Goal: Task Accomplishment & Management: Manage account settings

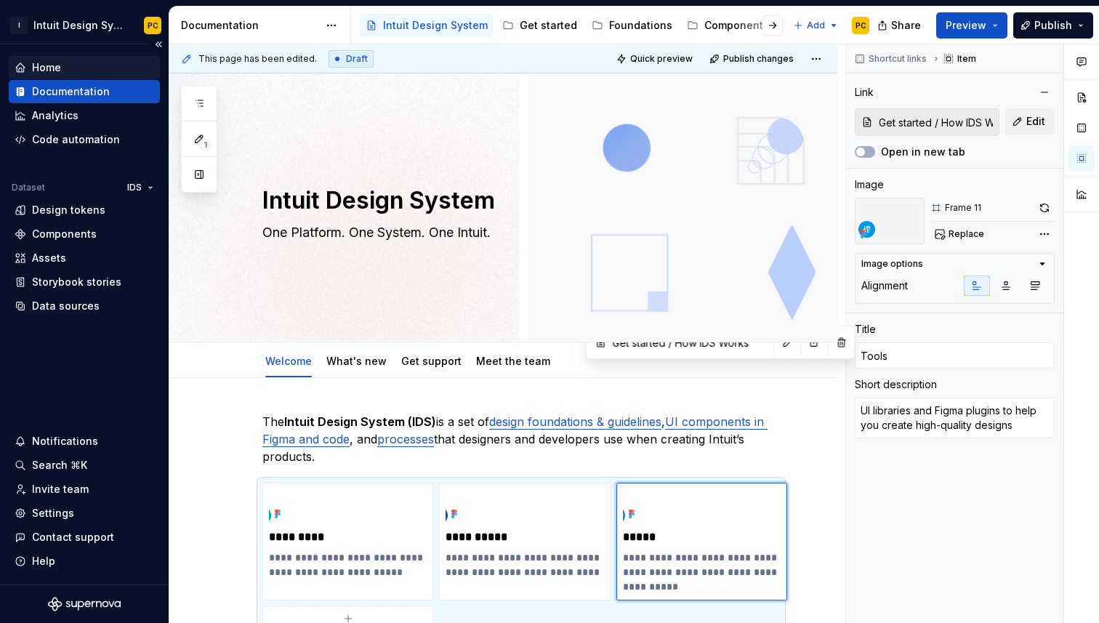
scroll to position [118, 0]
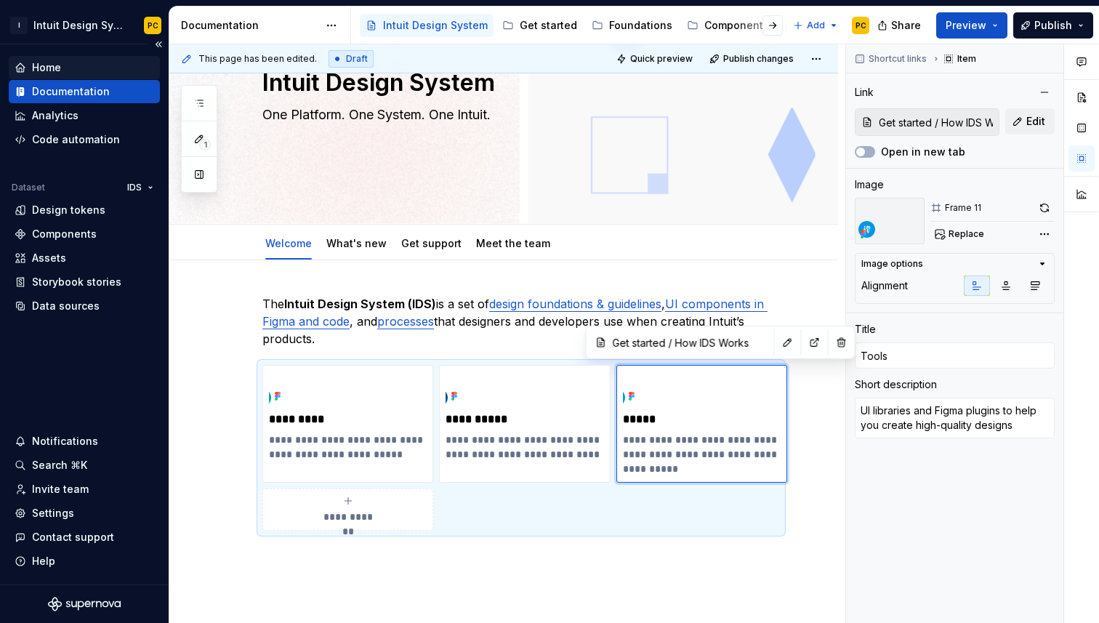
type textarea "*"
click at [41, 68] on div "Home" at bounding box center [46, 67] width 29 height 15
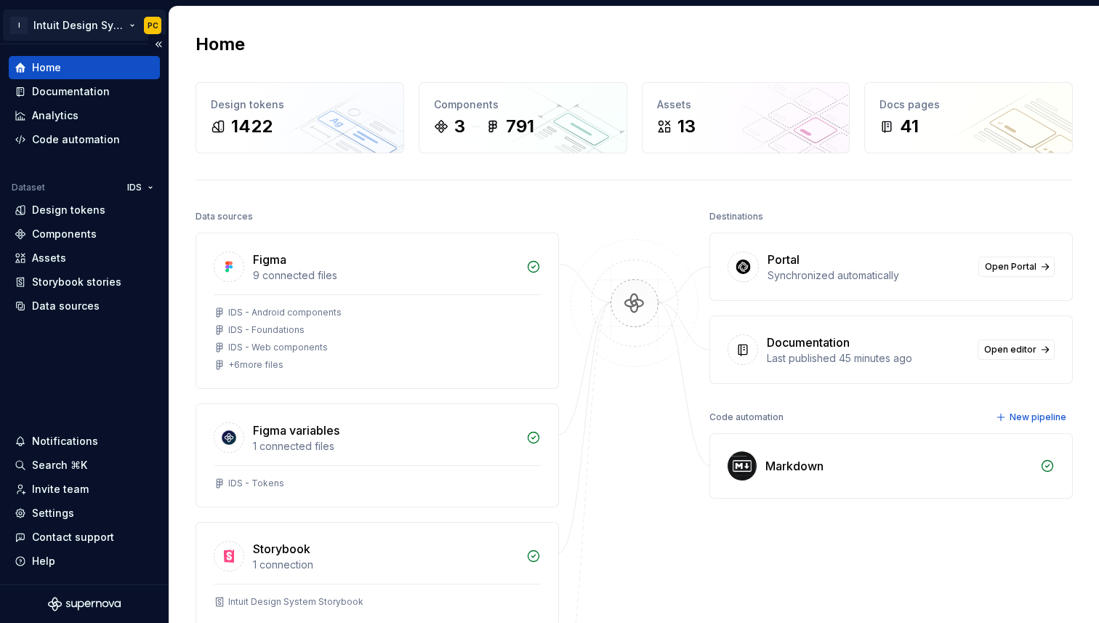
click at [155, 25] on html "I Intuit Design System PC Home Documentation Analytics Code automation Dataset …" at bounding box center [549, 311] width 1099 height 623
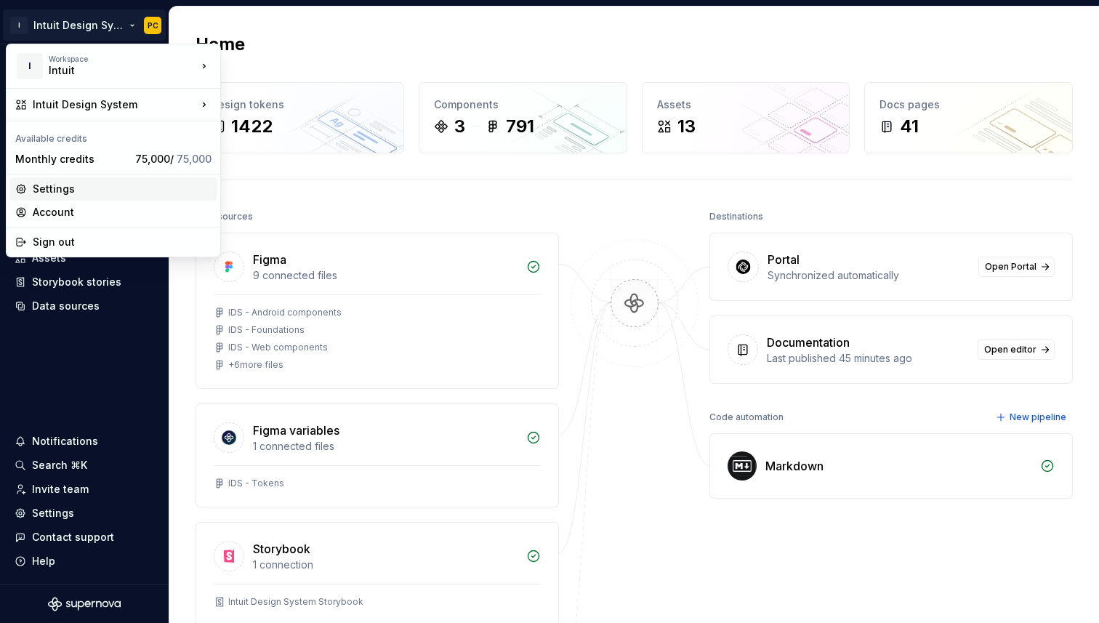
click at [82, 190] on div "Settings" at bounding box center [122, 189] width 179 height 15
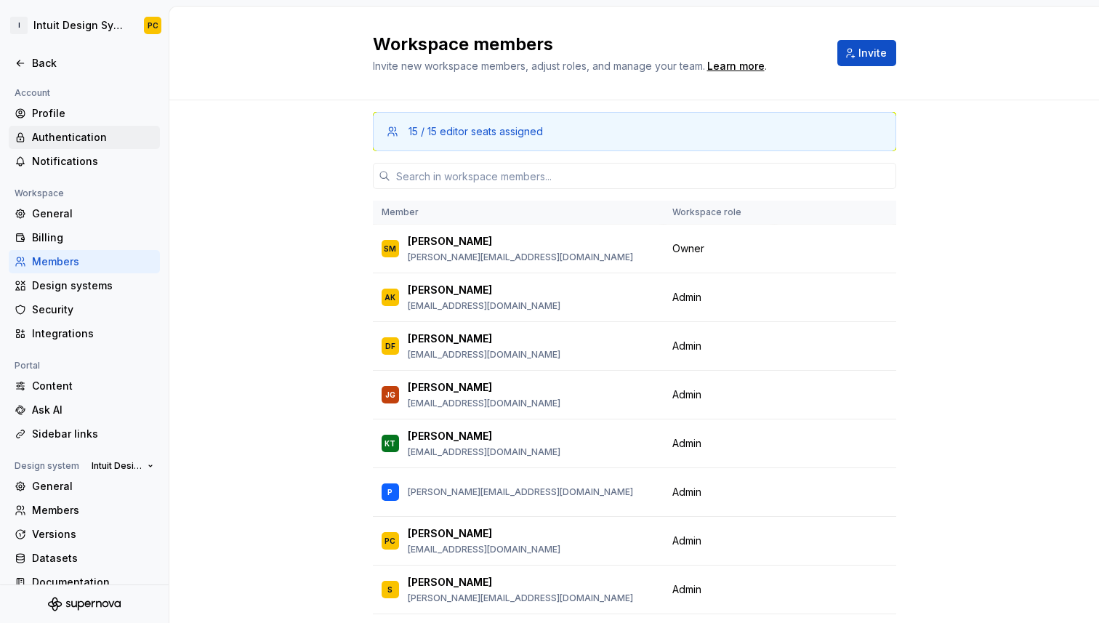
click at [93, 137] on div "Authentication" at bounding box center [93, 137] width 122 height 15
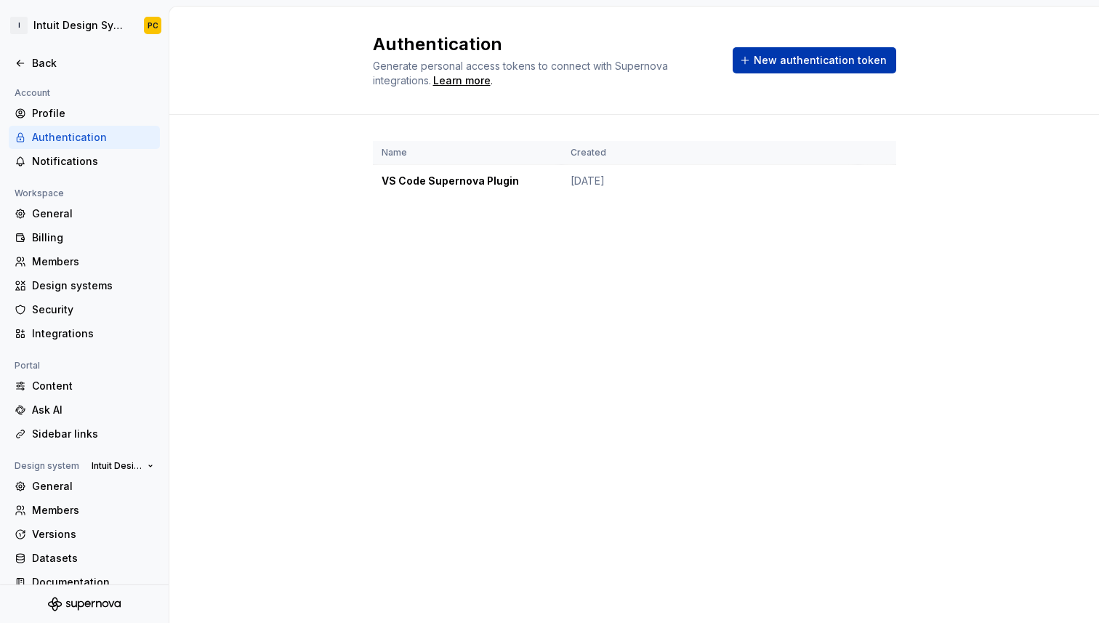
click at [805, 67] on span "New authentication token" at bounding box center [819, 60] width 133 height 15
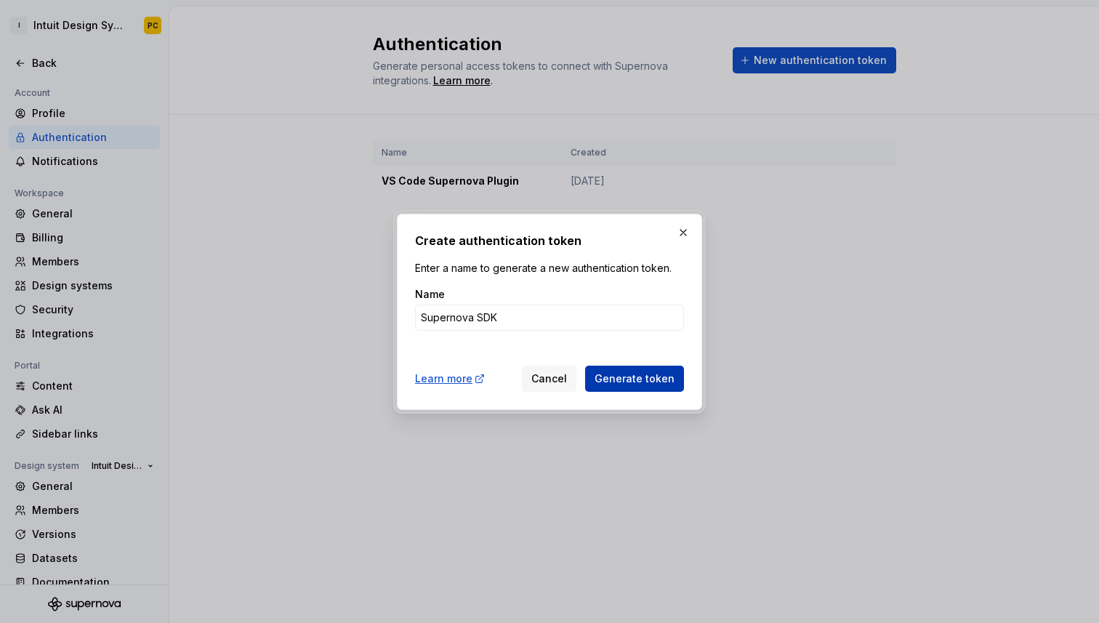
type input "Supernova SDK"
click at [632, 387] on button "Generate token" at bounding box center [634, 378] width 99 height 26
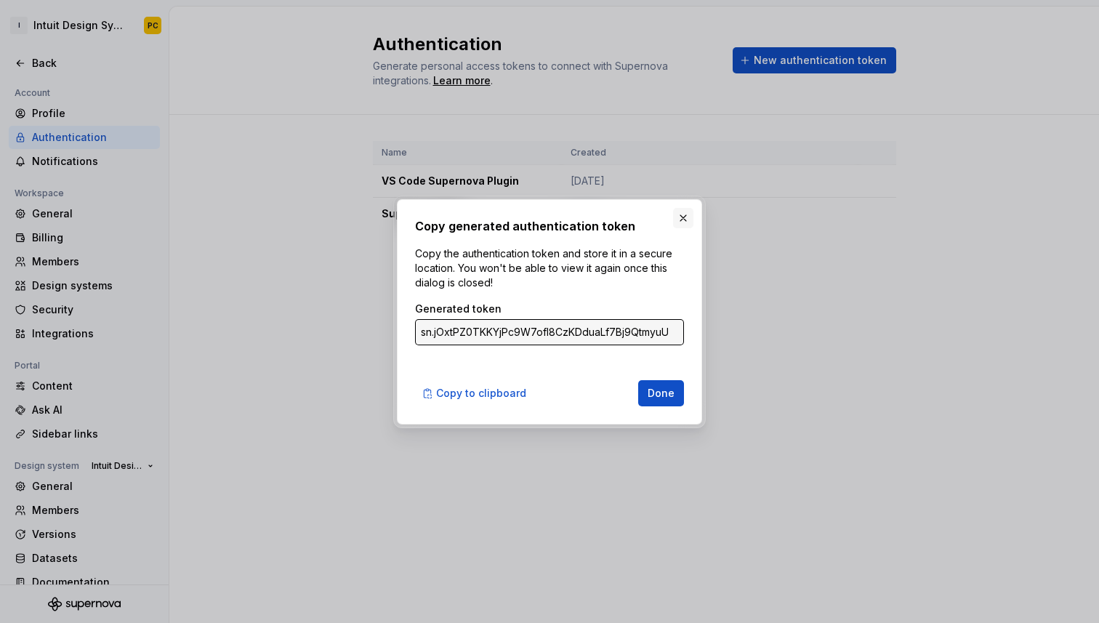
click at [679, 218] on button "button" at bounding box center [683, 218] width 20 height 20
